Goal: Task Accomplishment & Management: Manage account settings

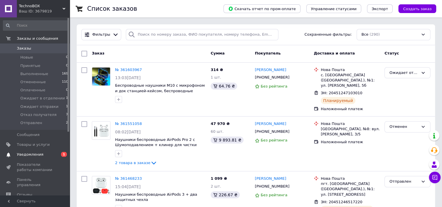
click at [33, 155] on span "Уведомления" at bounding box center [30, 154] width 26 height 5
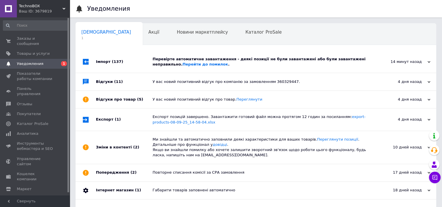
click at [223, 67] on div "Перевірте автоматичне завантаження - деякі позиції не були завантажені або були…" at bounding box center [261, 62] width 219 height 22
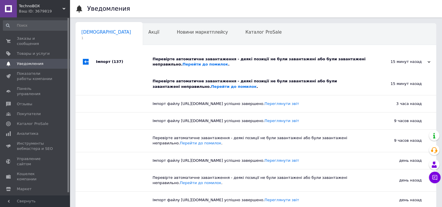
click at [223, 67] on div "Перевірте автоматичне завантаження - деякі позиції не були завантажені або були…" at bounding box center [261, 62] width 219 height 22
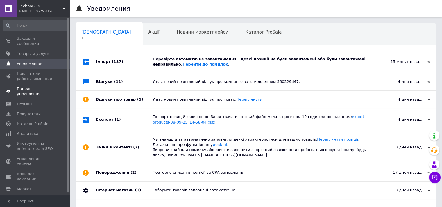
click at [30, 86] on span "Панель управления" at bounding box center [35, 91] width 37 height 10
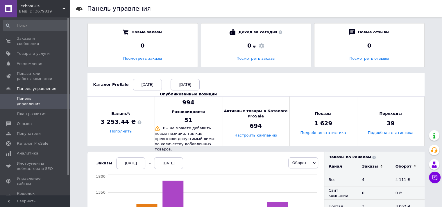
scroll to position [58, 0]
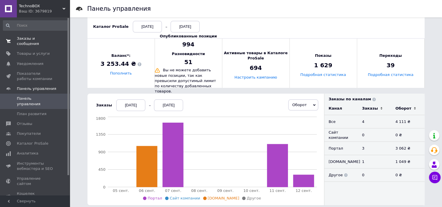
click at [50, 38] on span "Заказы и сообщения" at bounding box center [35, 41] width 37 height 10
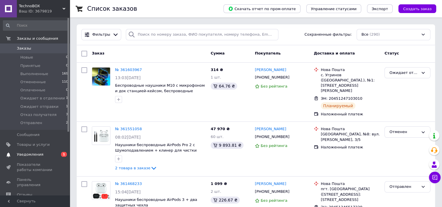
click at [27, 155] on span "Уведомления" at bounding box center [30, 154] width 26 height 5
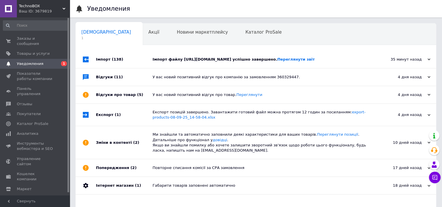
click at [205, 67] on div "Імпорт файлу https://www.websklad.biz.ua/wp-content/uploads/randomize_prom_6692…" at bounding box center [261, 59] width 219 height 17
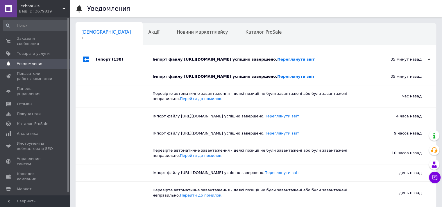
click at [205, 67] on div "Імпорт файлу https://www.websklad.biz.ua/wp-content/uploads/randomize_prom_6692…" at bounding box center [261, 59] width 219 height 17
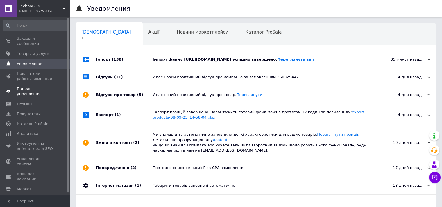
click at [30, 86] on link "Панель управления" at bounding box center [35, 91] width 71 height 15
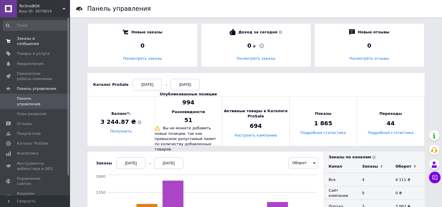
click at [28, 37] on span "Заказы и сообщения" at bounding box center [35, 41] width 37 height 10
